Goal: Transaction & Acquisition: Purchase product/service

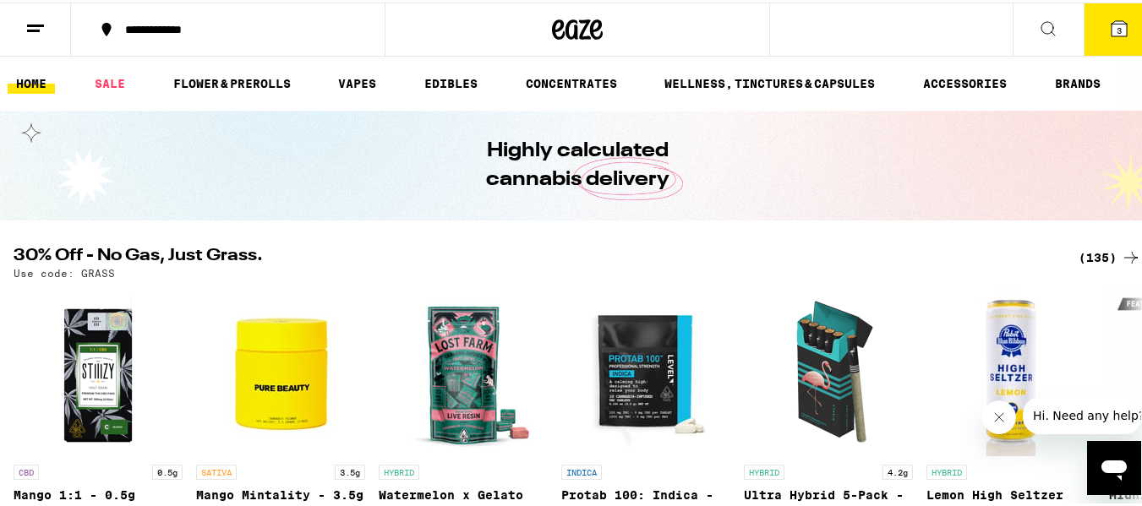
click at [1113, 41] on button "3" at bounding box center [1119, 27] width 71 height 52
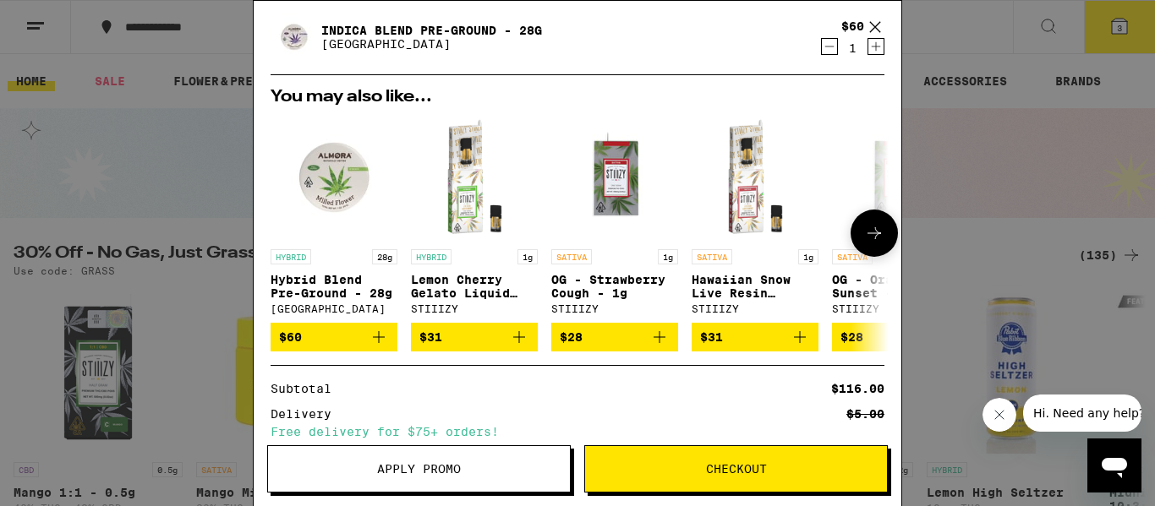
scroll to position [103, 0]
click at [384, 341] on icon "Add to bag" at bounding box center [378, 337] width 20 height 20
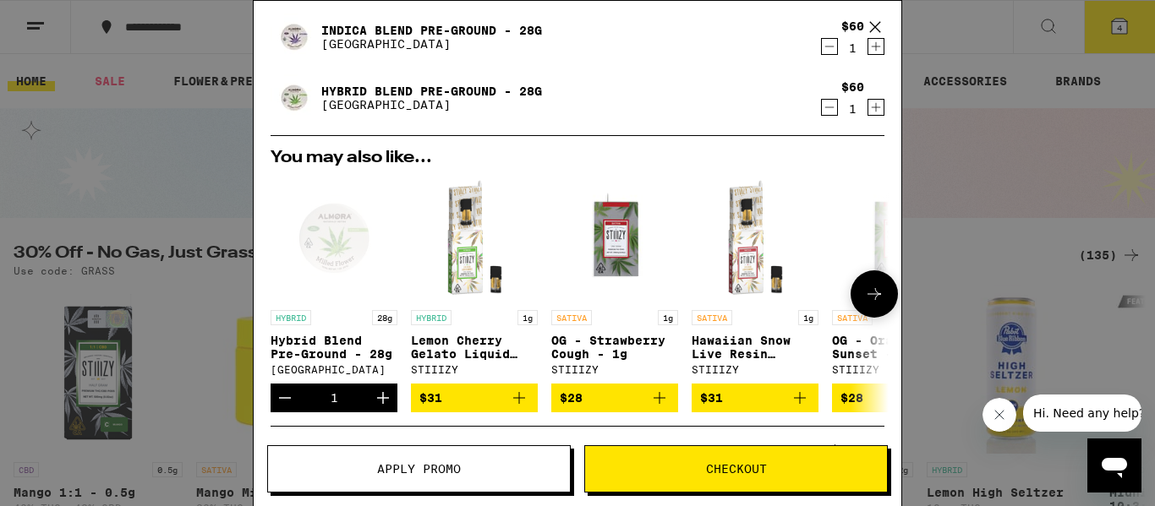
scroll to position [0, 0]
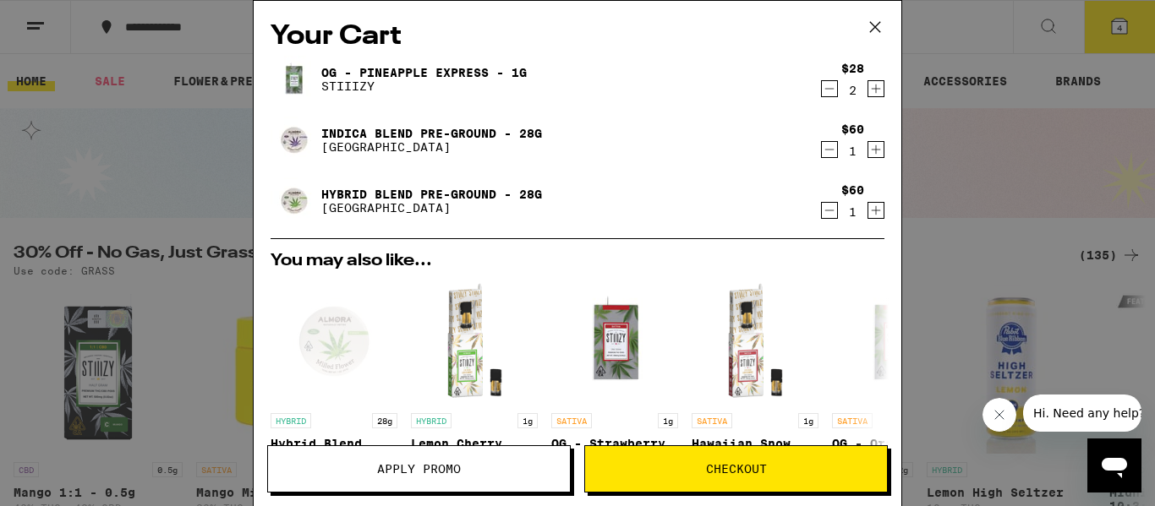
click at [822, 89] on icon "Decrement" at bounding box center [829, 89] width 15 height 20
click at [825, 89] on icon "Decrement" at bounding box center [829, 89] width 9 height 0
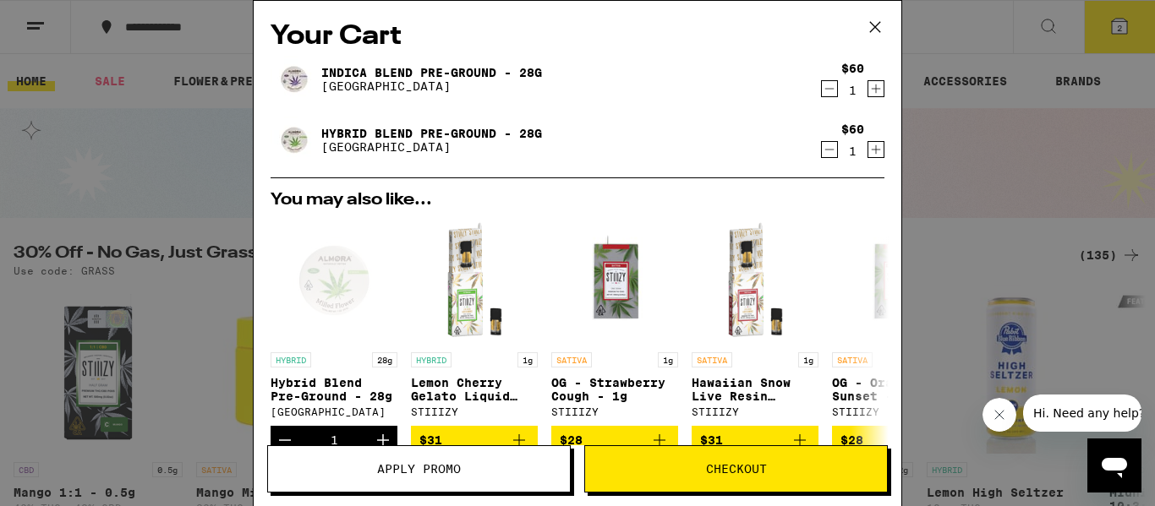
click at [822, 95] on icon "Decrement" at bounding box center [829, 89] width 15 height 20
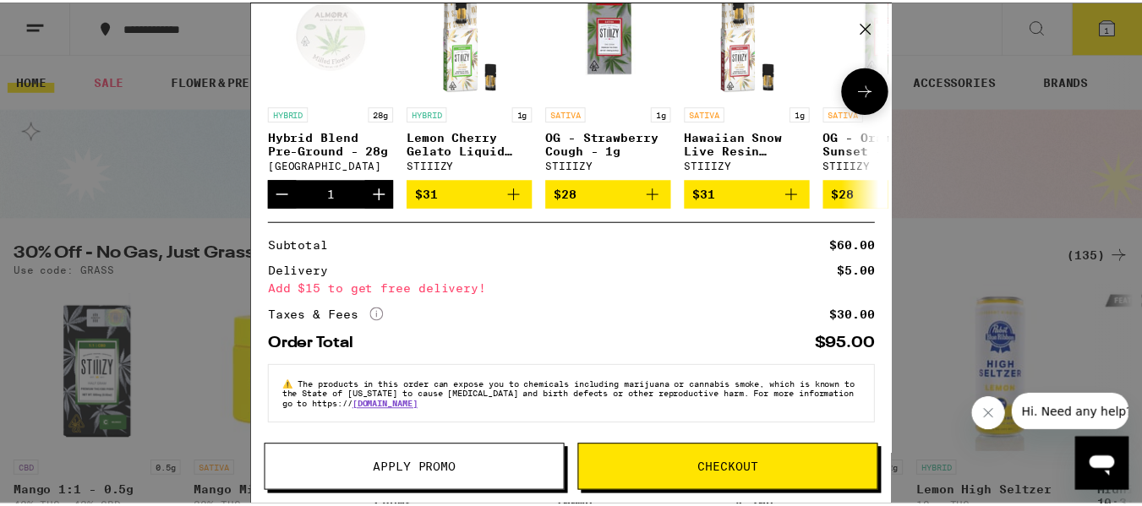
scroll to position [194, 0]
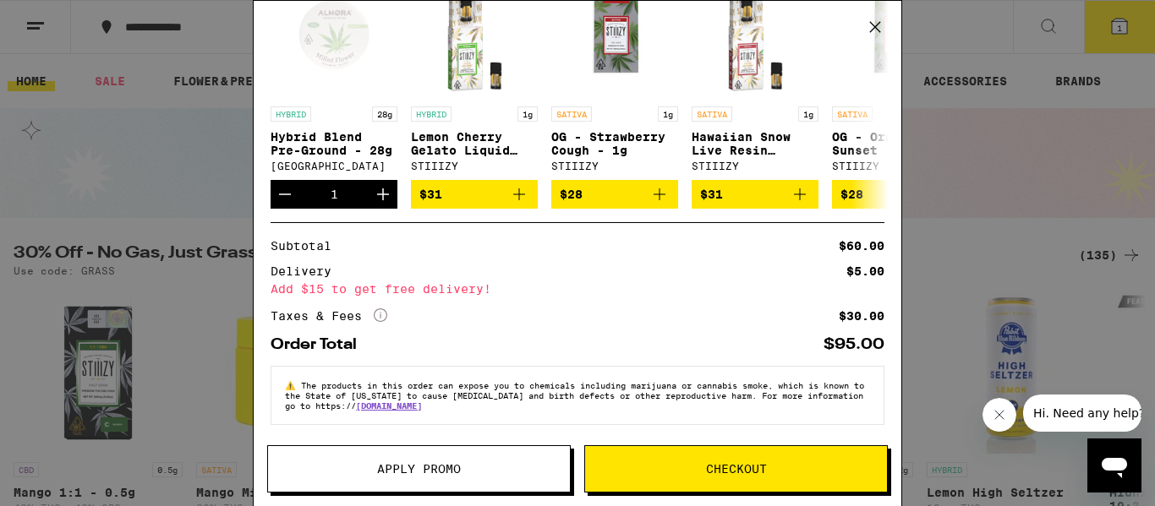
click at [713, 463] on span "Checkout" at bounding box center [736, 469] width 61 height 12
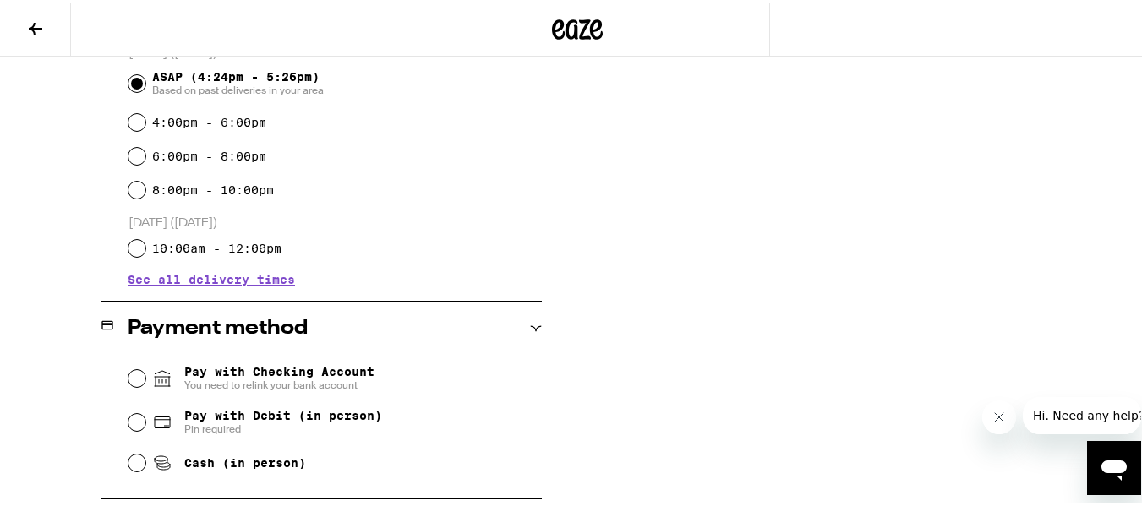
scroll to position [502, 0]
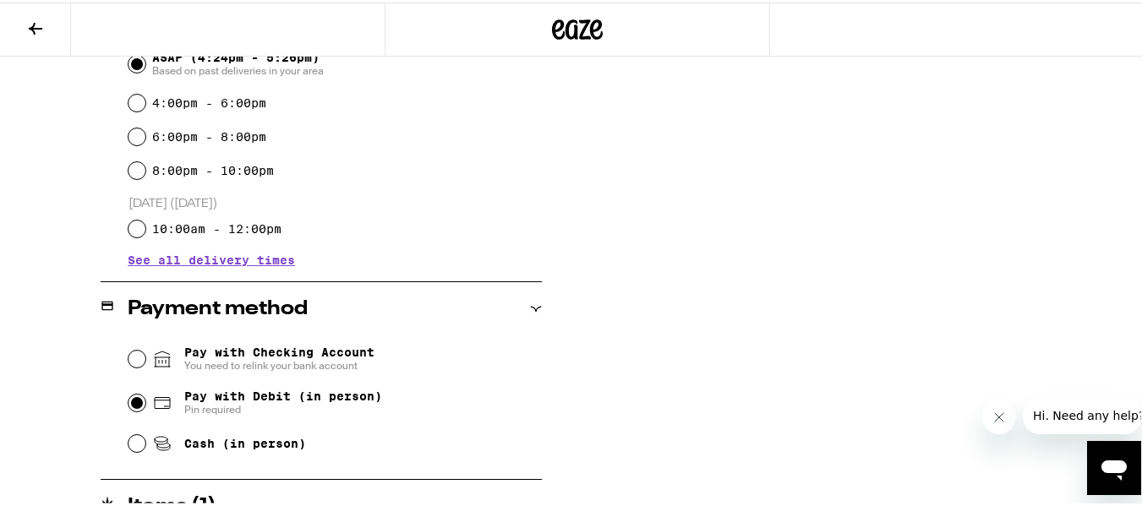
click at [134, 401] on input "Pay with Debit (in person) Pin required" at bounding box center [136, 400] width 17 height 17
radio input "true"
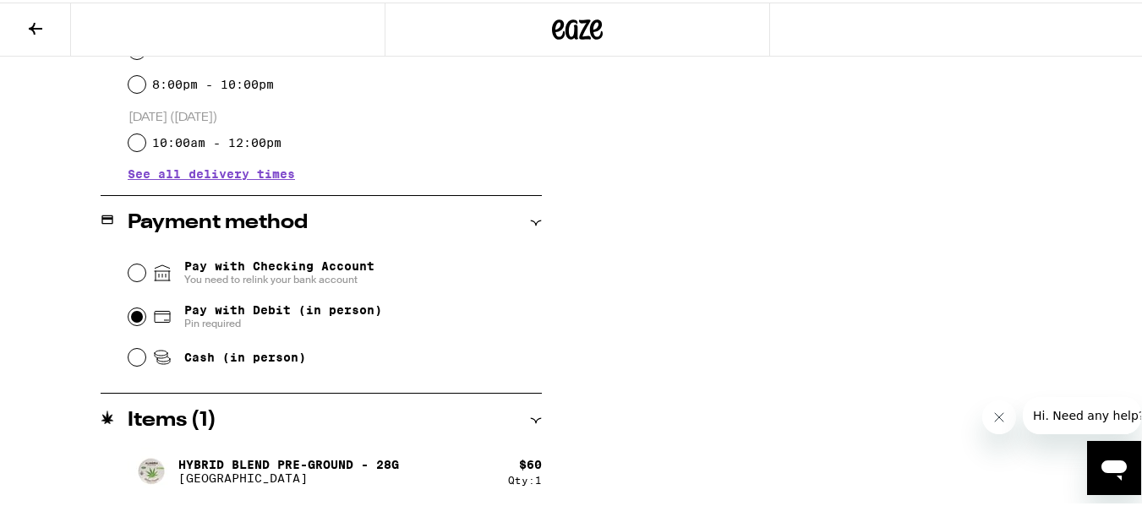
scroll to position [589, 0]
click at [661, 439] on div "**********" at bounding box center [577, 60] width 1155 height 891
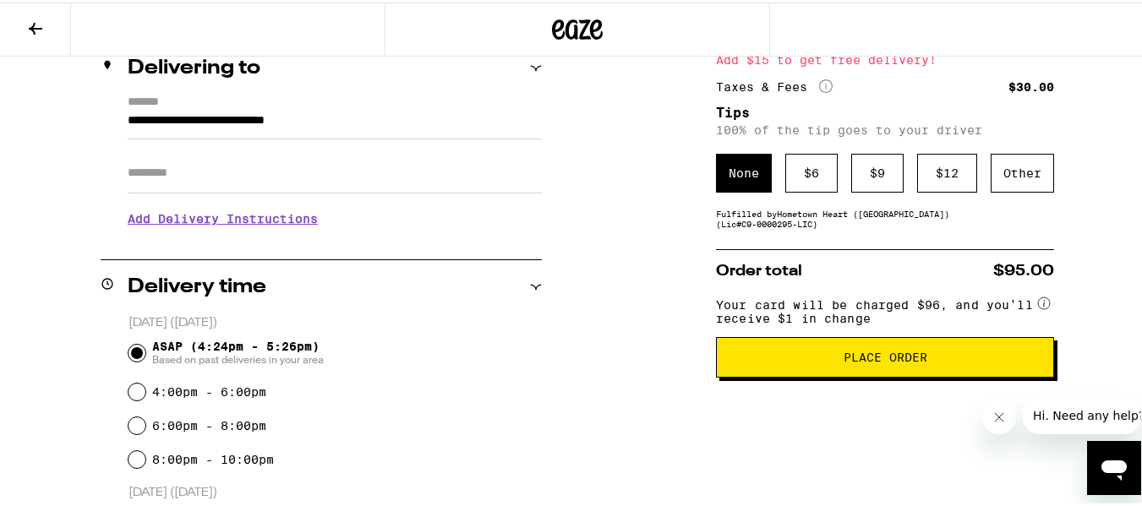
scroll to position [212, 0]
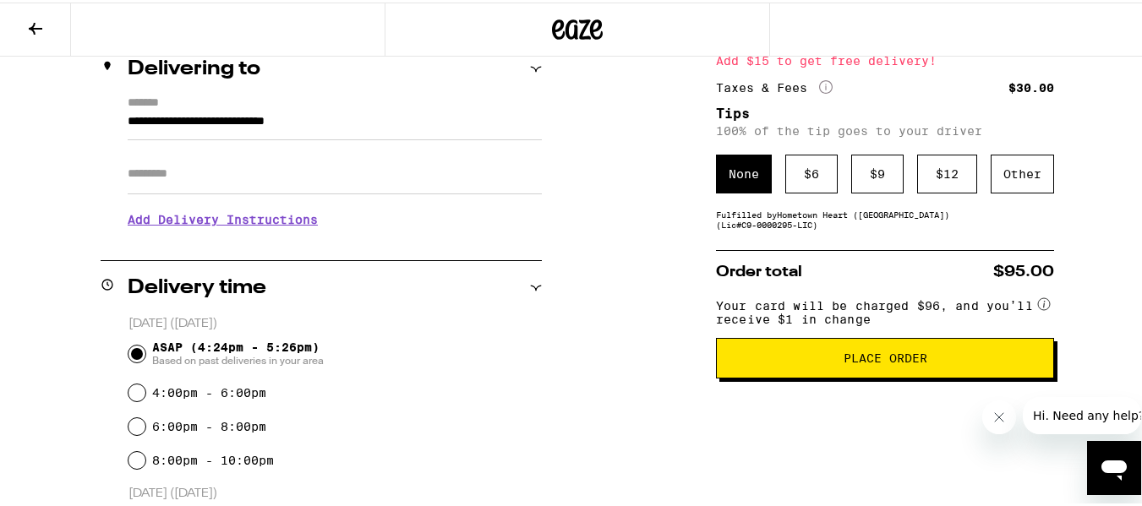
click at [827, 371] on button "Place Order" at bounding box center [885, 356] width 338 height 41
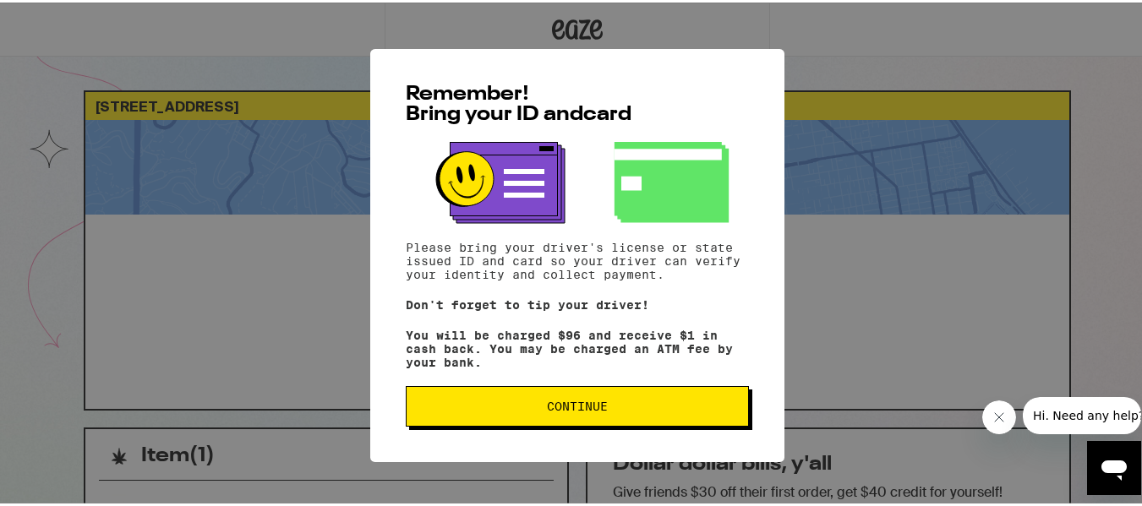
click at [622, 408] on span "Continue" at bounding box center [577, 404] width 314 height 12
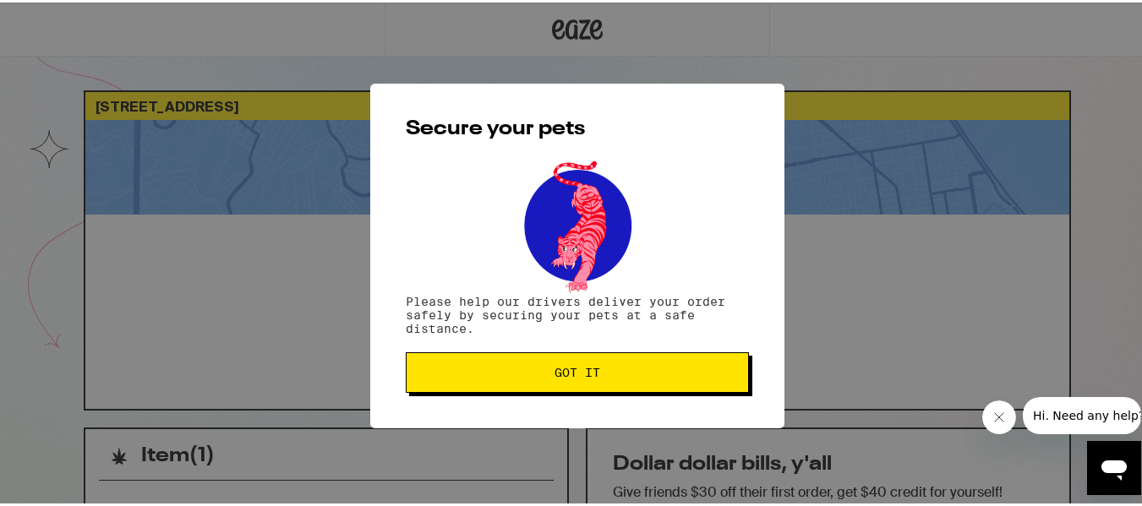
click at [581, 368] on span "Got it" at bounding box center [577, 370] width 46 height 12
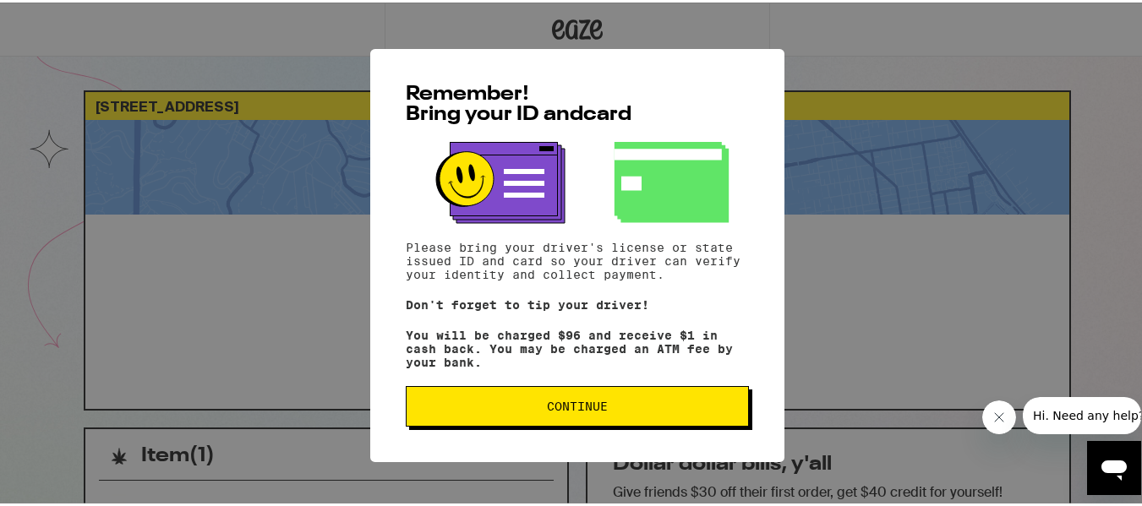
click at [547, 410] on span "Continue" at bounding box center [577, 404] width 61 height 12
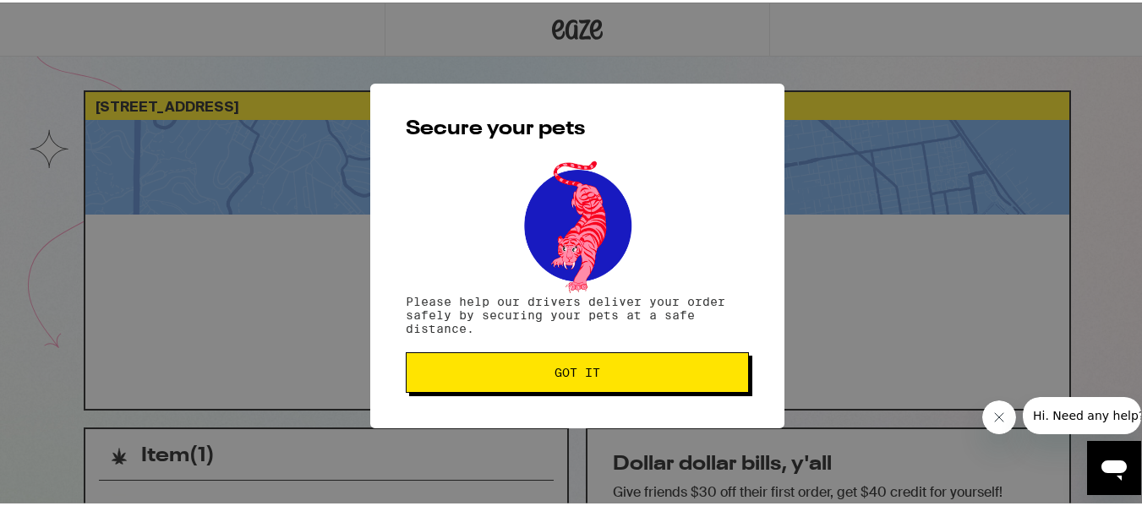
click at [561, 390] on button "Got it" at bounding box center [577, 370] width 343 height 41
